Goal: Task Accomplishment & Management: Use online tool/utility

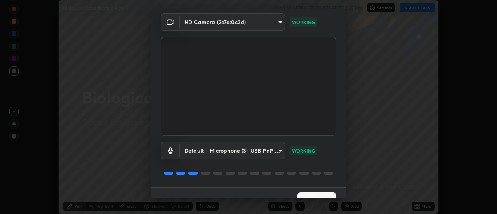
scroll to position [41, 0]
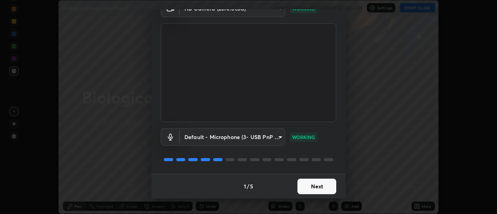
click at [303, 188] on button "Next" at bounding box center [317, 187] width 39 height 16
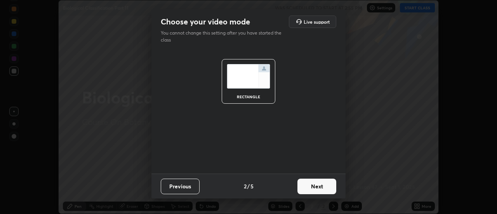
click at [303, 190] on button "Next" at bounding box center [317, 187] width 39 height 16
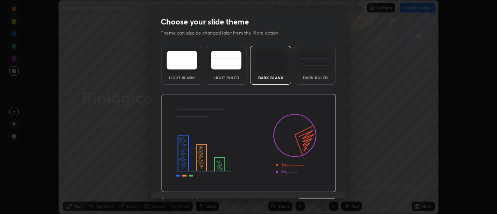
scroll to position [19, 0]
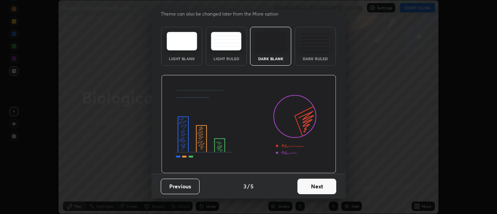
click at [304, 183] on button "Next" at bounding box center [317, 187] width 39 height 16
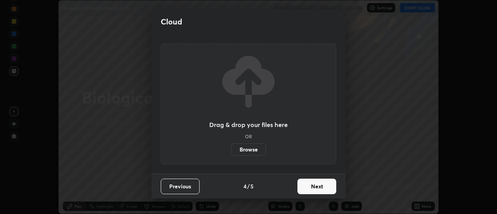
scroll to position [0, 0]
click at [311, 187] on button "Next" at bounding box center [317, 187] width 39 height 16
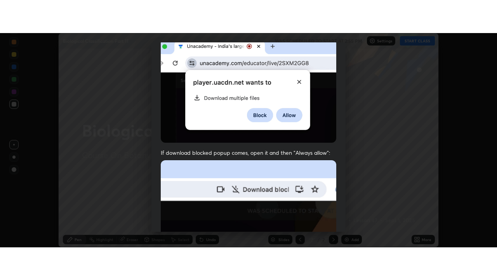
scroll to position [199, 0]
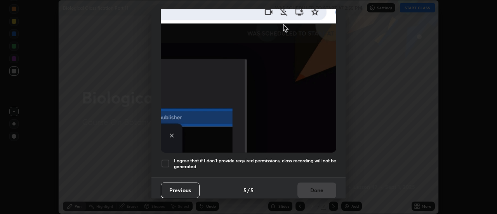
click at [270, 158] on h5 "I agree that if I don't provide required permissions, class recording will not …" at bounding box center [255, 164] width 162 height 12
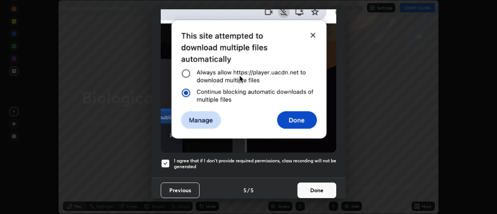
click at [306, 188] on button "Done" at bounding box center [317, 191] width 39 height 16
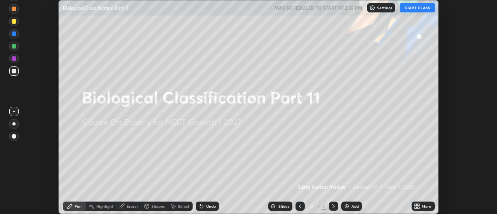
click at [422, 8] on button "START CLASS" at bounding box center [417, 7] width 35 height 9
click at [417, 204] on icon at bounding box center [416, 205] width 2 height 2
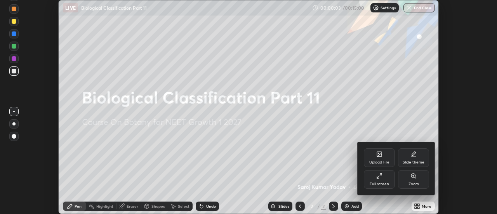
click at [385, 179] on div "Full screen" at bounding box center [379, 179] width 31 height 19
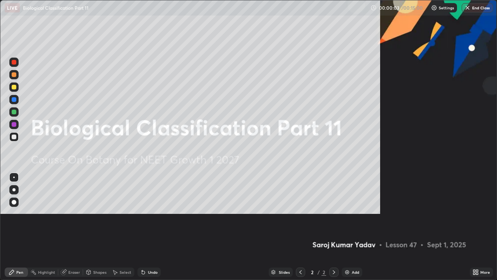
scroll to position [280, 497]
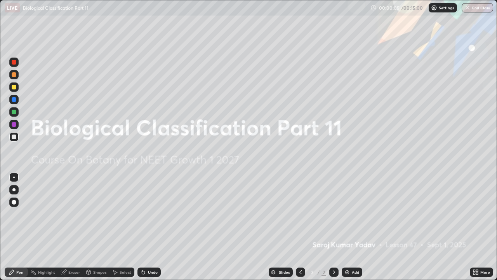
click at [347, 214] on img at bounding box center [347, 272] width 6 height 6
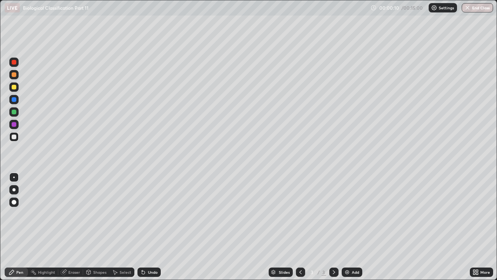
click at [15, 63] on div at bounding box center [14, 62] width 5 height 5
click at [14, 190] on div at bounding box center [13, 189] width 3 height 3
click at [15, 62] on div at bounding box center [14, 62] width 5 height 5
click at [97, 214] on div "Shapes" at bounding box center [99, 272] width 13 height 4
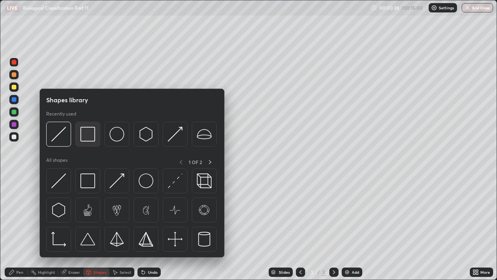
click at [89, 134] on img at bounding box center [87, 134] width 15 height 15
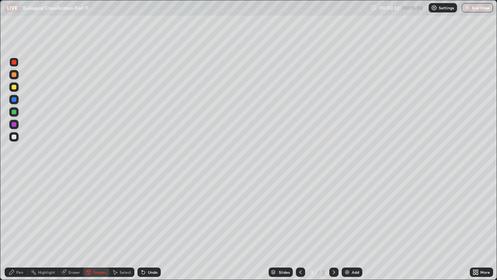
click at [14, 138] on div at bounding box center [14, 136] width 5 height 5
click at [151, 214] on div "Undo" at bounding box center [153, 272] width 10 height 4
click at [18, 214] on div "Pen" at bounding box center [19, 272] width 7 height 4
click at [14, 124] on div at bounding box center [14, 124] width 5 height 5
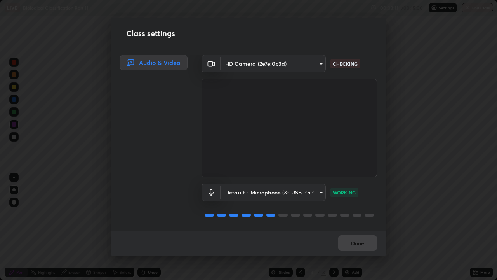
click at [348, 214] on div "Done" at bounding box center [249, 242] width 276 height 25
click at [351, 214] on button "Done" at bounding box center [357, 243] width 39 height 16
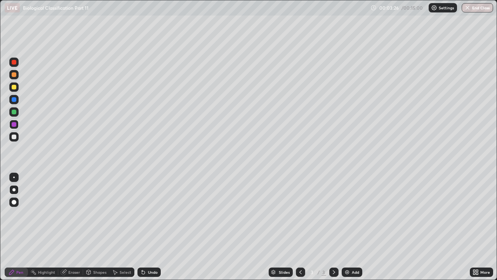
click at [443, 11] on div "Settings" at bounding box center [443, 7] width 28 height 9
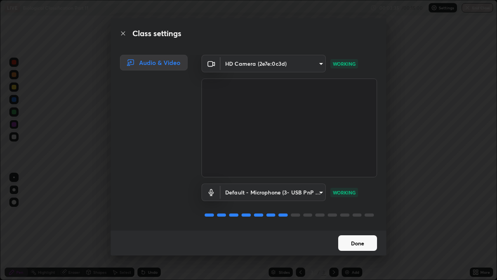
click at [319, 189] on body "Erase all LIVE Biological Classification Part 11 00:03:35 / 00:15:00 Settings E…" at bounding box center [248, 140] width 497 height 280
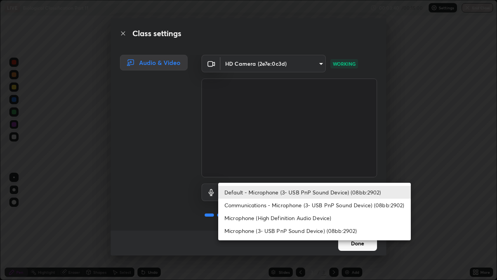
click at [316, 214] on li "Microphone (High Definition Audio Device)" at bounding box center [314, 217] width 193 height 13
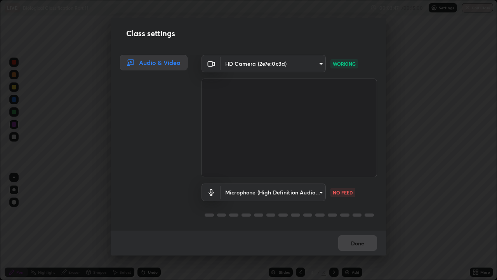
click at [317, 190] on body "Erase all LIVE Biological Classification Part 11 00:03:47 / 00:15:00 Settings E…" at bounding box center [248, 140] width 497 height 280
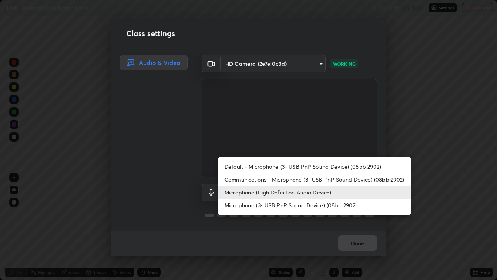
click at [337, 179] on li "Communications - Microphone (3- USB PnP Sound Device) (08bb:2902)" at bounding box center [314, 179] width 193 height 13
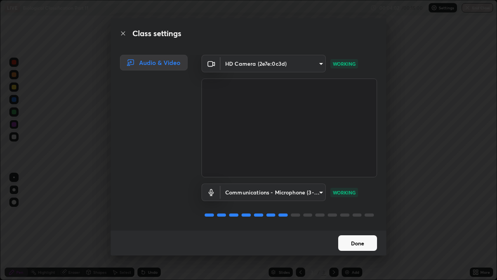
click at [317, 193] on body "Erase all LIVE Biological Classification Part 11 00:04:02 / 00:15:00 Settings E…" at bounding box center [248, 140] width 497 height 280
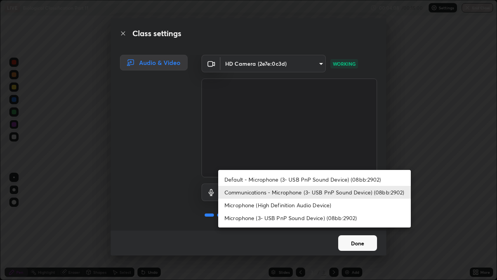
click at [348, 176] on li "Default - Microphone (3- USB PnP Sound Device) (08bb:2902)" at bounding box center [314, 179] width 193 height 13
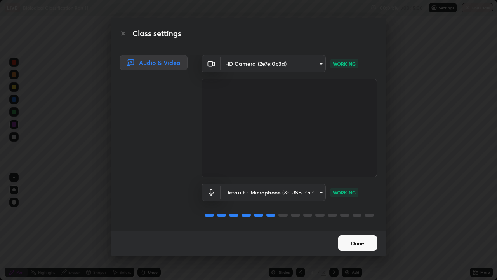
click at [319, 192] on body "Erase all LIVE Biological Classification Part 11 00:04:16 / 00:15:00 Settings E…" at bounding box center [248, 140] width 497 height 280
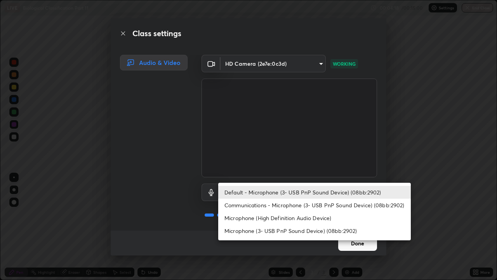
click at [333, 214] on li "Microphone (3- USB PnP Sound Device) (08bb:2902)" at bounding box center [314, 230] width 193 height 13
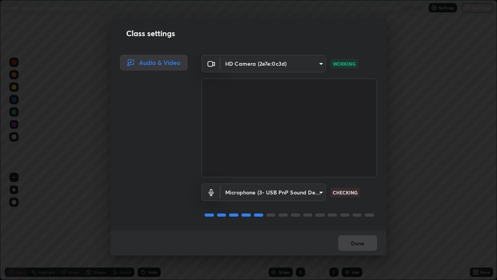
click at [318, 189] on body "Erase all LIVE Biological Classification Part 11 00:04:23 / 00:15:00 Settings E…" at bounding box center [248, 140] width 497 height 280
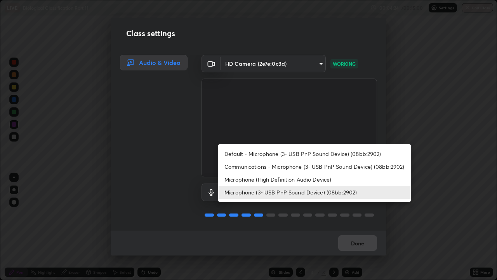
click at [341, 165] on li "Communications - Microphone (3- USB PnP Sound Device) (08bb:2902)" at bounding box center [314, 166] width 193 height 13
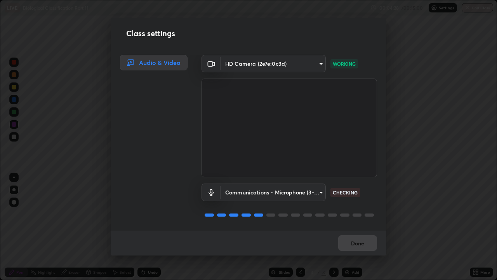
click at [317, 62] on body "Erase all LIVE Biological Classification Part 11 00:04:28 / 00:15:00 Settings E…" at bounding box center [248, 140] width 497 height 280
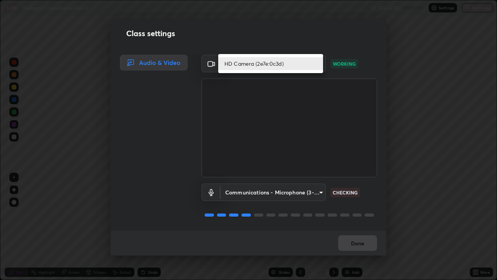
click at [312, 61] on li "HD Camera (2e7e:0c3d)" at bounding box center [270, 63] width 105 height 13
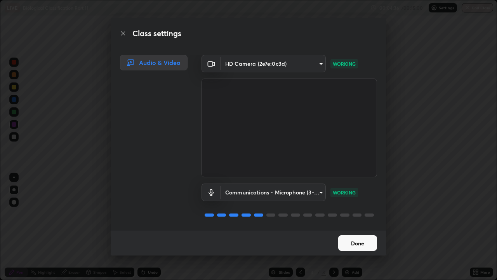
click at [318, 189] on body "Erase all LIVE Biological Classification Part 11 00:04:36 / 00:15:00 Settings E…" at bounding box center [248, 140] width 497 height 280
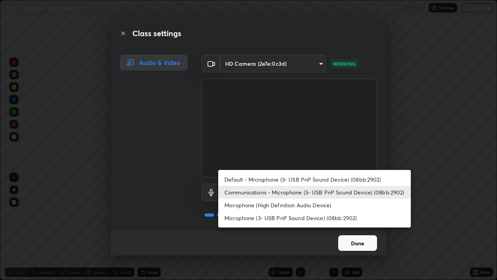
click at [324, 206] on li "Microphone (High Definition Audio Device)" at bounding box center [314, 204] width 193 height 13
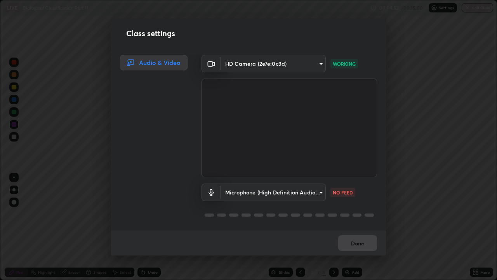
click at [318, 192] on body "Erase all LIVE Biological Classification Part 11 00:04:52 / 00:15:00 Settings E…" at bounding box center [248, 140] width 497 height 280
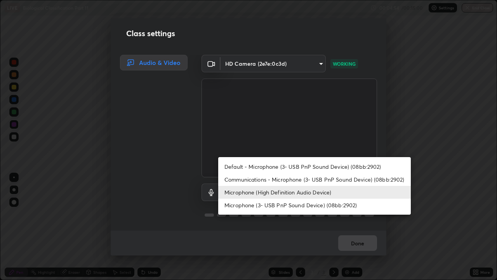
click at [311, 179] on li "Communications - Microphone (3- USB PnP Sound Device) (08bb:2902)" at bounding box center [314, 179] width 193 height 13
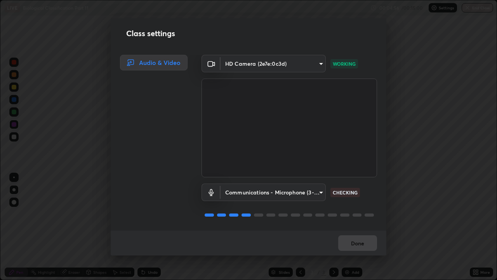
click at [320, 191] on body "Erase all LIVE Biological Classification Part 11 00:04:56 / 00:15:00 Settings E…" at bounding box center [248, 140] width 497 height 280
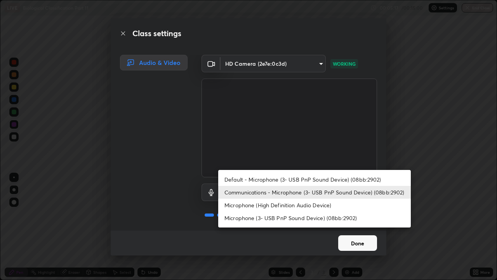
click at [325, 214] on li "Microphone (3- USB PnP Sound Device) (08bb:2902)" at bounding box center [314, 217] width 193 height 13
type input "a14bb48aff6089275622047523a6f2fc1c315e2223b441651b65d9a7eedcd331"
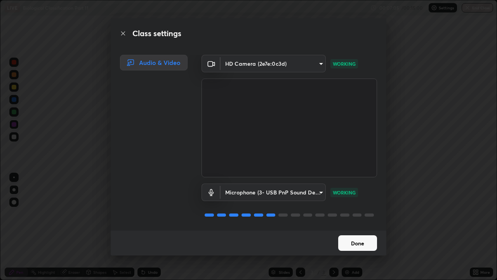
click at [455, 151] on div "Class settings Audio & Video HD Camera (2e7e:0c3d) b57c1fdf91d8206b81865365ded9…" at bounding box center [248, 140] width 497 height 280
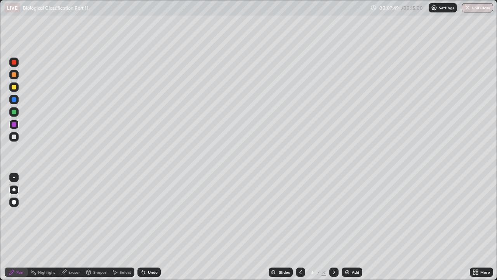
click at [477, 9] on button "End Class" at bounding box center [477, 7] width 31 height 9
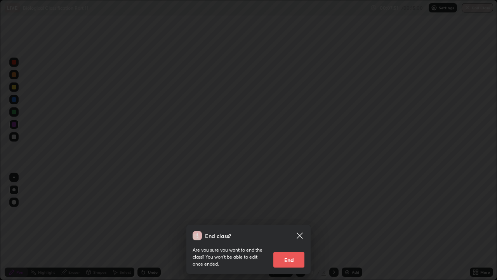
click at [288, 214] on button "End" at bounding box center [288, 260] width 31 height 16
